Goal: Transaction & Acquisition: Obtain resource

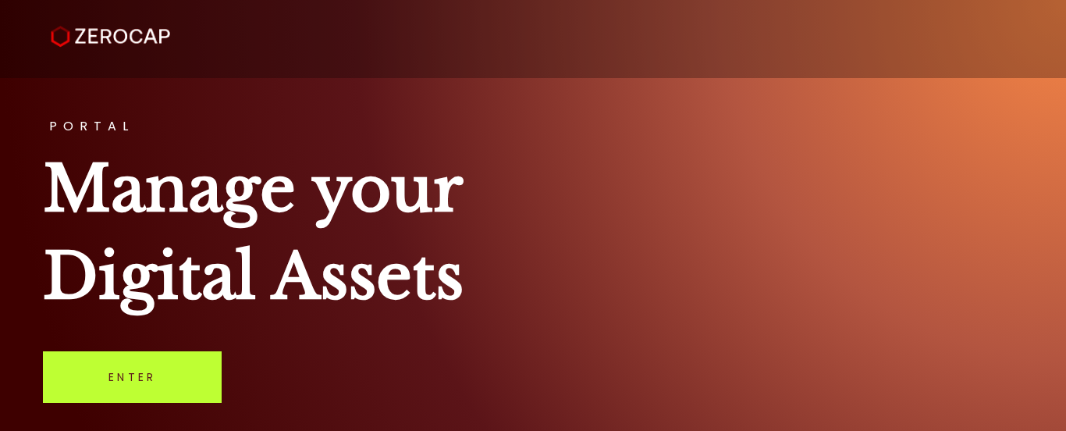
click at [151, 378] on link "Enter" at bounding box center [132, 377] width 179 height 52
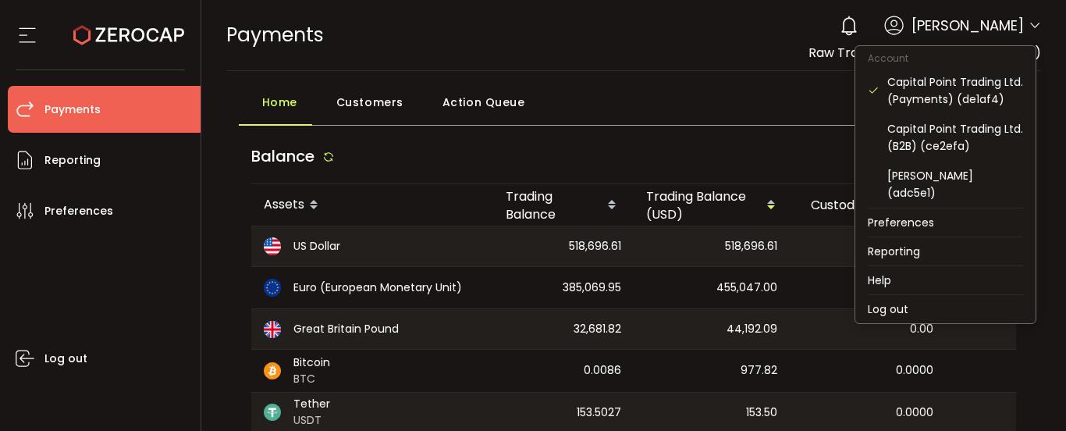
click at [1029, 24] on icon at bounding box center [1035, 26] width 12 height 12
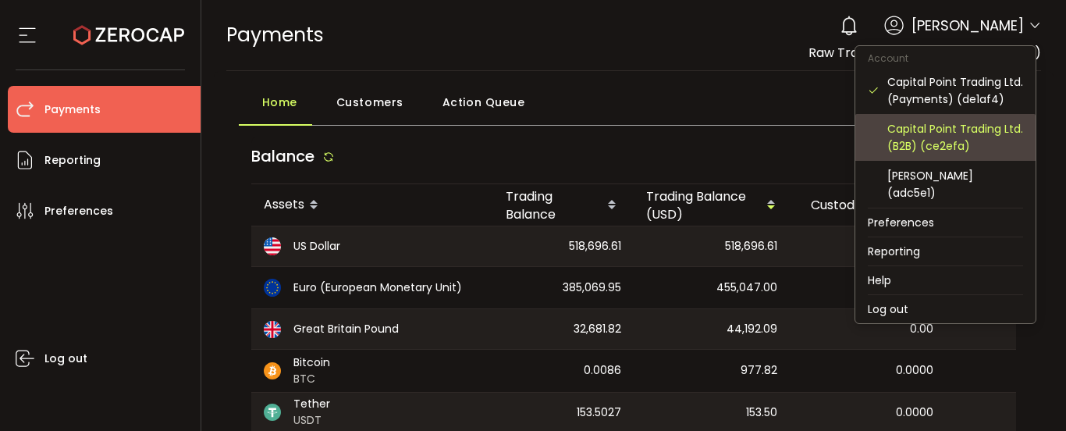
click at [945, 142] on div "Capital Point Trading Ltd. (B2B) (ce2efa)" at bounding box center [955, 137] width 136 height 34
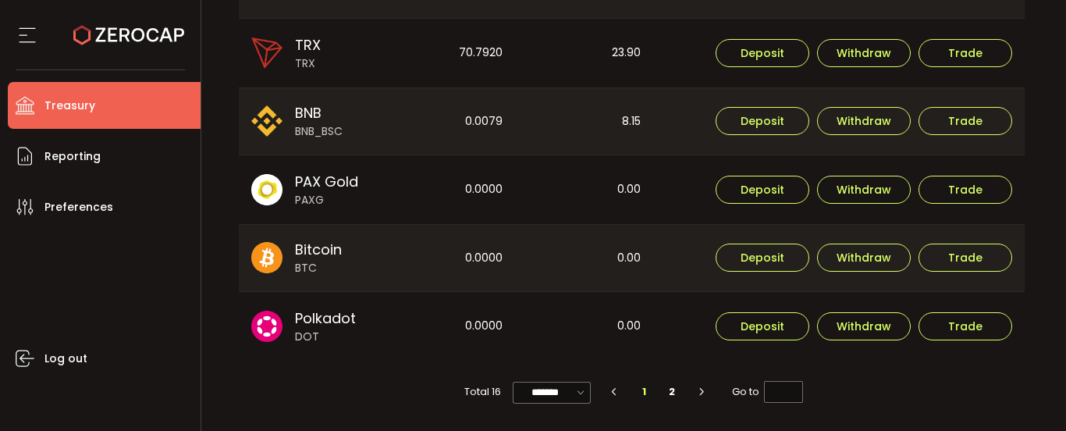
scroll to position [471, 0]
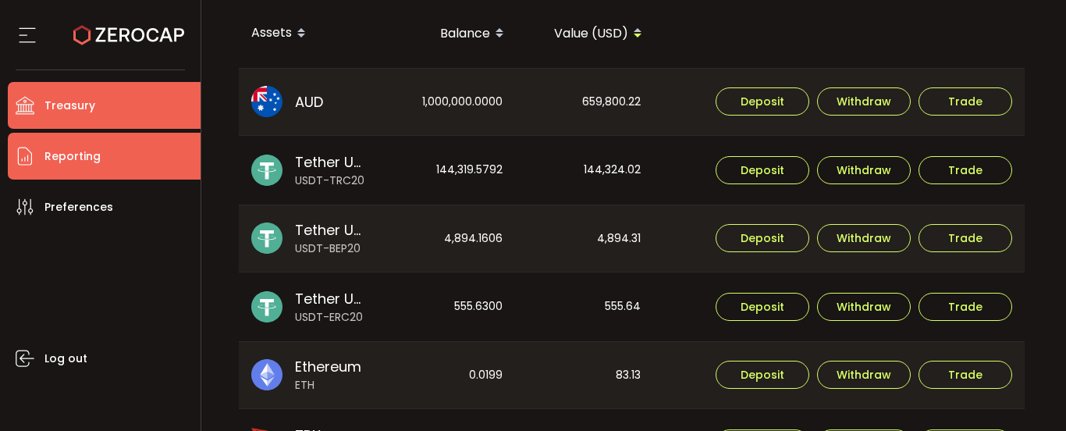
click at [119, 163] on li "Reporting" at bounding box center [104, 156] width 193 height 47
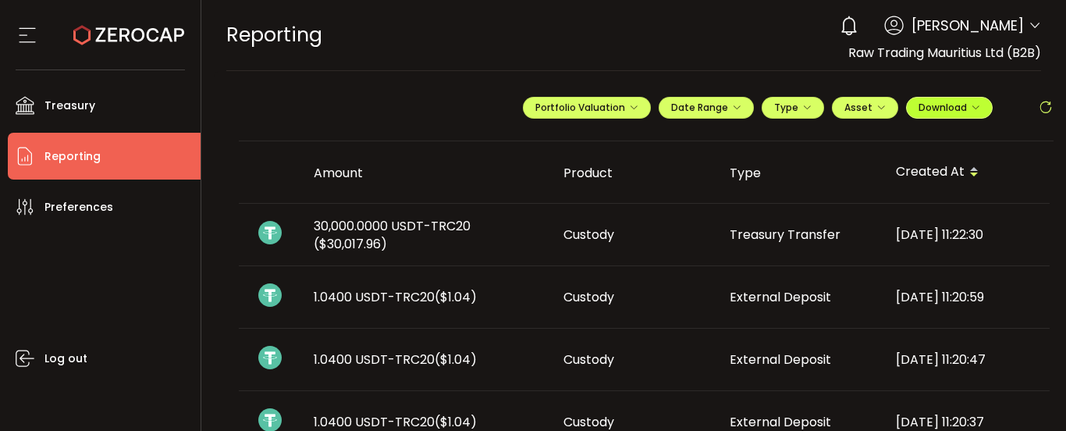
click at [929, 113] on span "Download" at bounding box center [950, 107] width 62 height 13
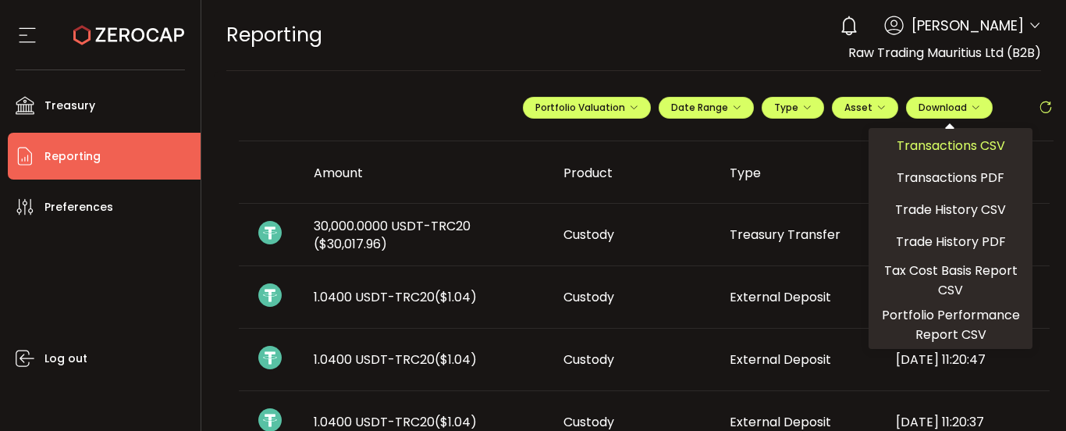
click at [936, 145] on span "Transactions CSV" at bounding box center [951, 146] width 108 height 20
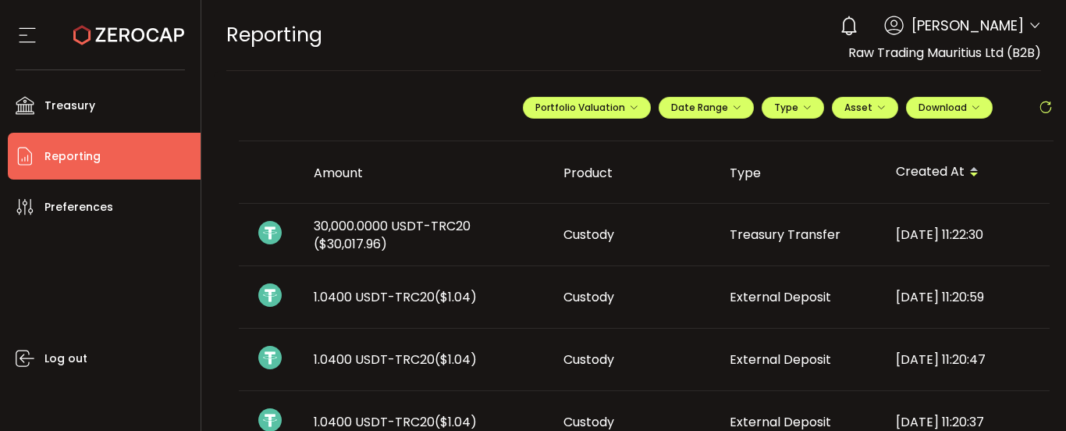
scroll to position [156, 0]
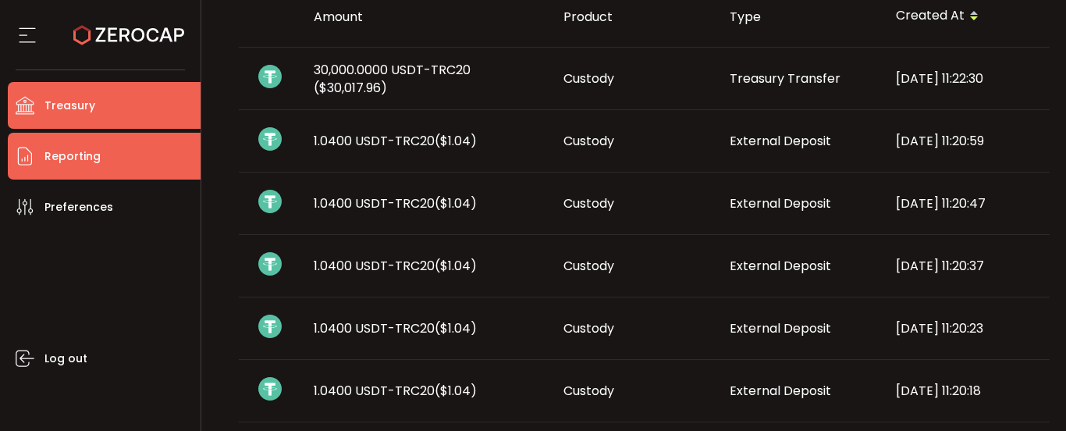
click at [119, 109] on li "Treasury" at bounding box center [104, 105] width 193 height 47
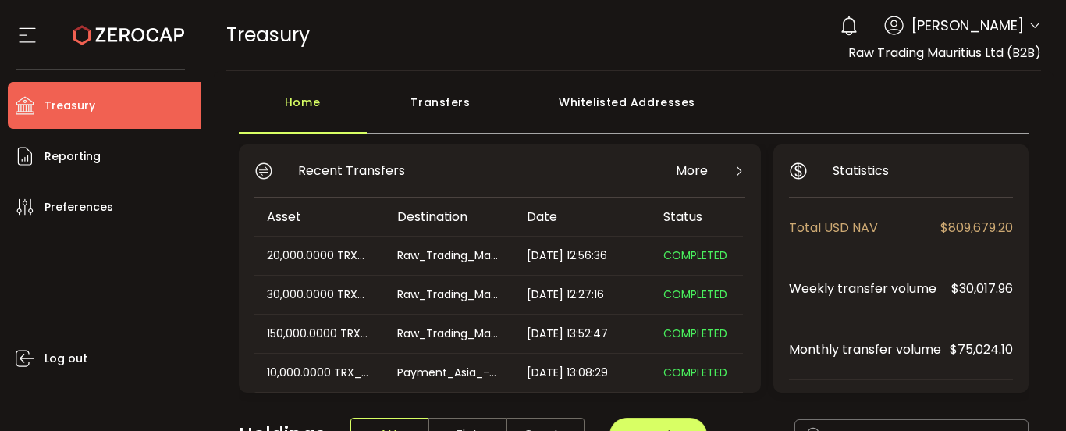
click at [1032, 23] on icon at bounding box center [1035, 26] width 12 height 12
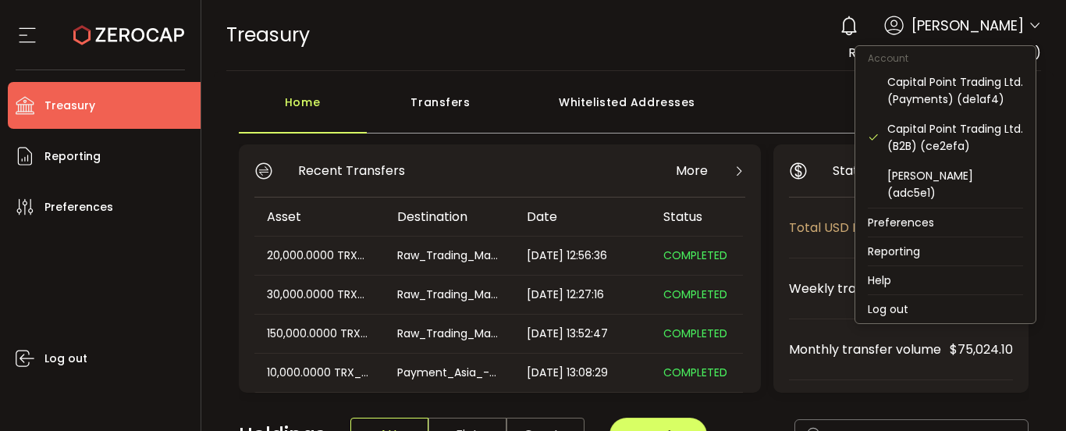
click at [1032, 23] on icon at bounding box center [1035, 26] width 12 height 12
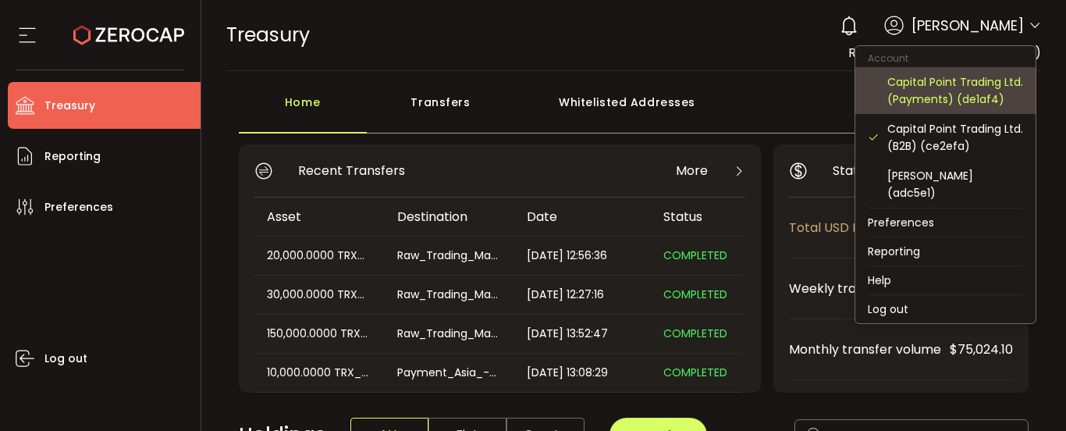
click at [993, 95] on div "Capital Point Trading Ltd. (Payments) (de1af4)" at bounding box center [955, 90] width 136 height 34
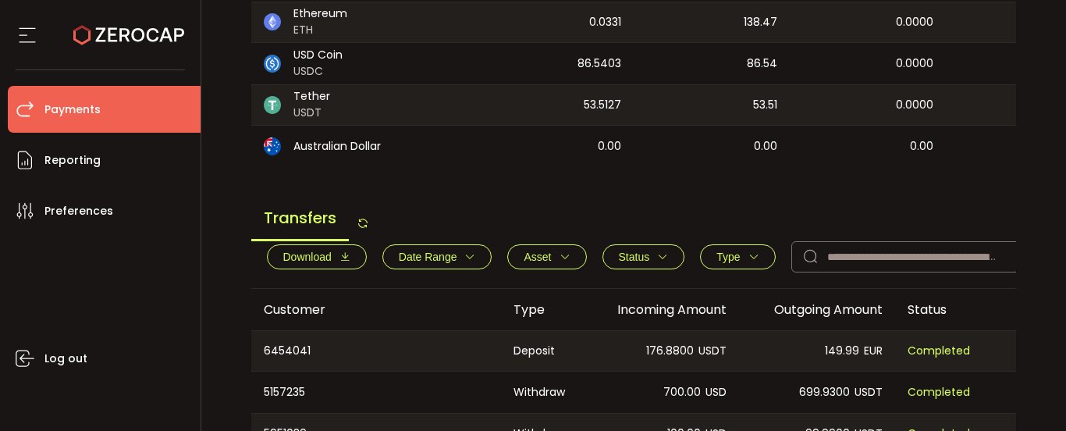
scroll to position [468, 0]
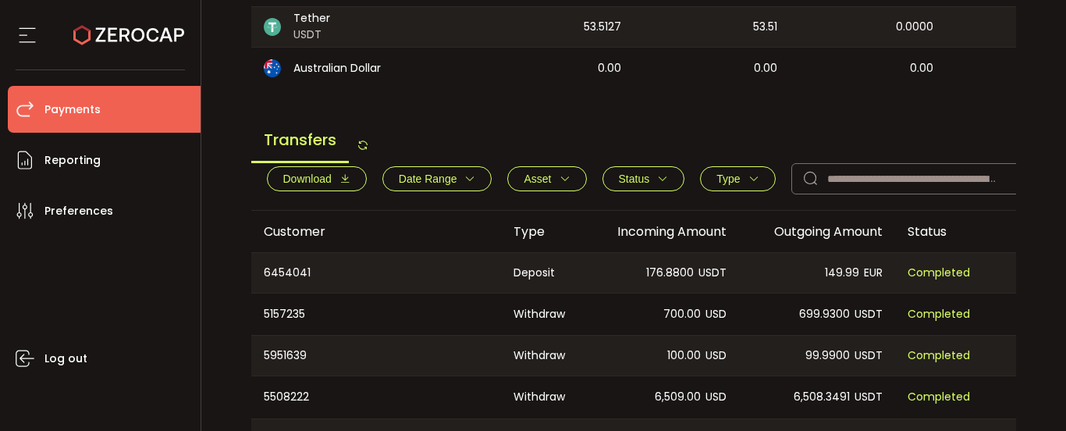
click at [345, 184] on icon "button" at bounding box center [344, 178] width 11 height 11
